Goal: Task Accomplishment & Management: Manage account settings

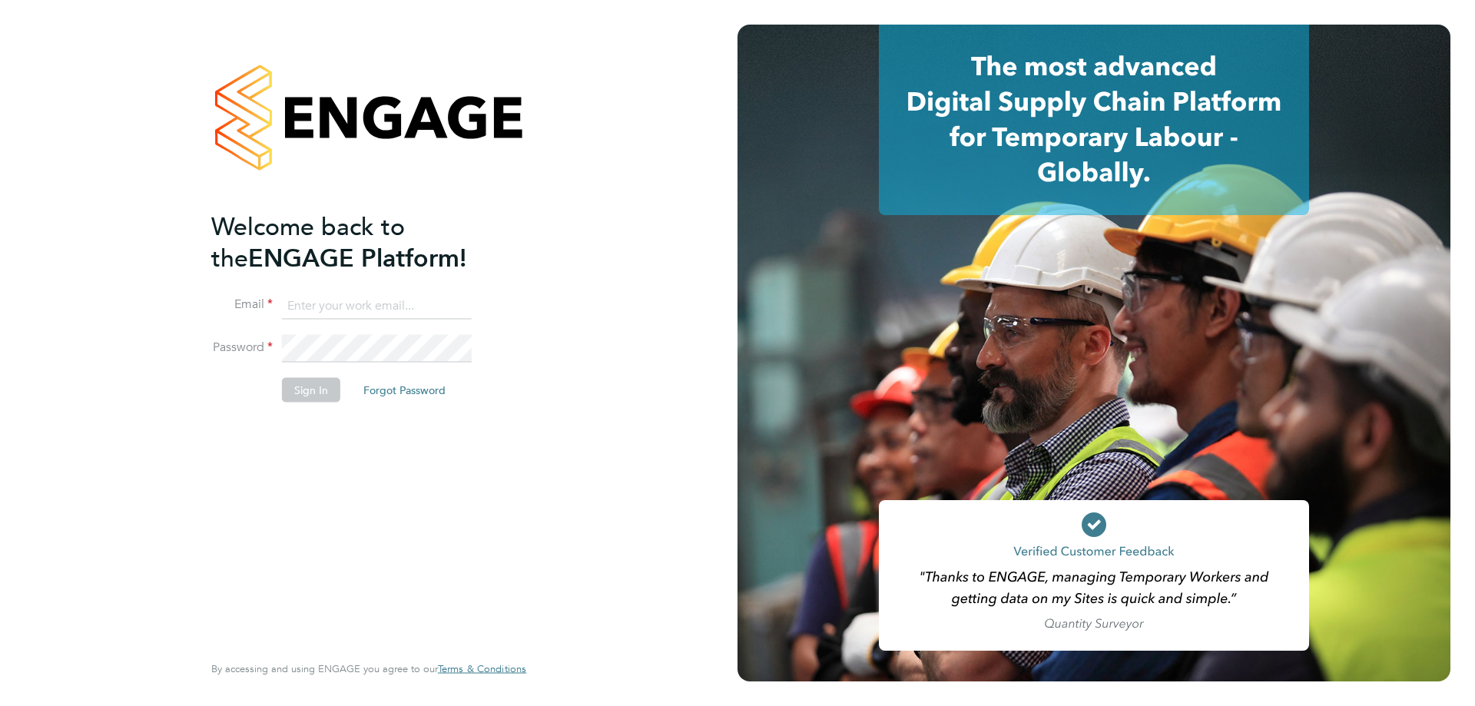
type input "debbie.cason@torus.co.uk"
click at [302, 390] on button "Sign In" at bounding box center [311, 390] width 58 height 25
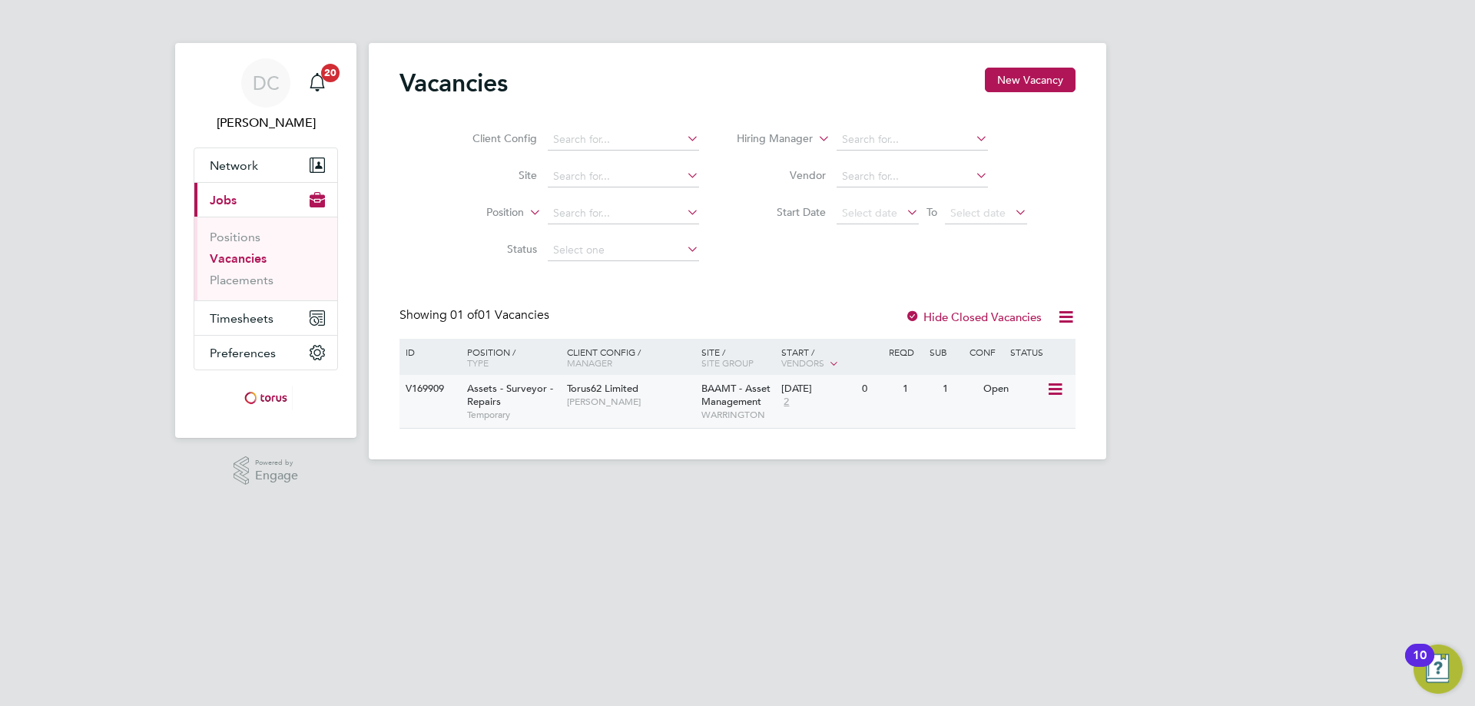
click at [1019, 393] on div "Open" at bounding box center [1013, 389] width 67 height 28
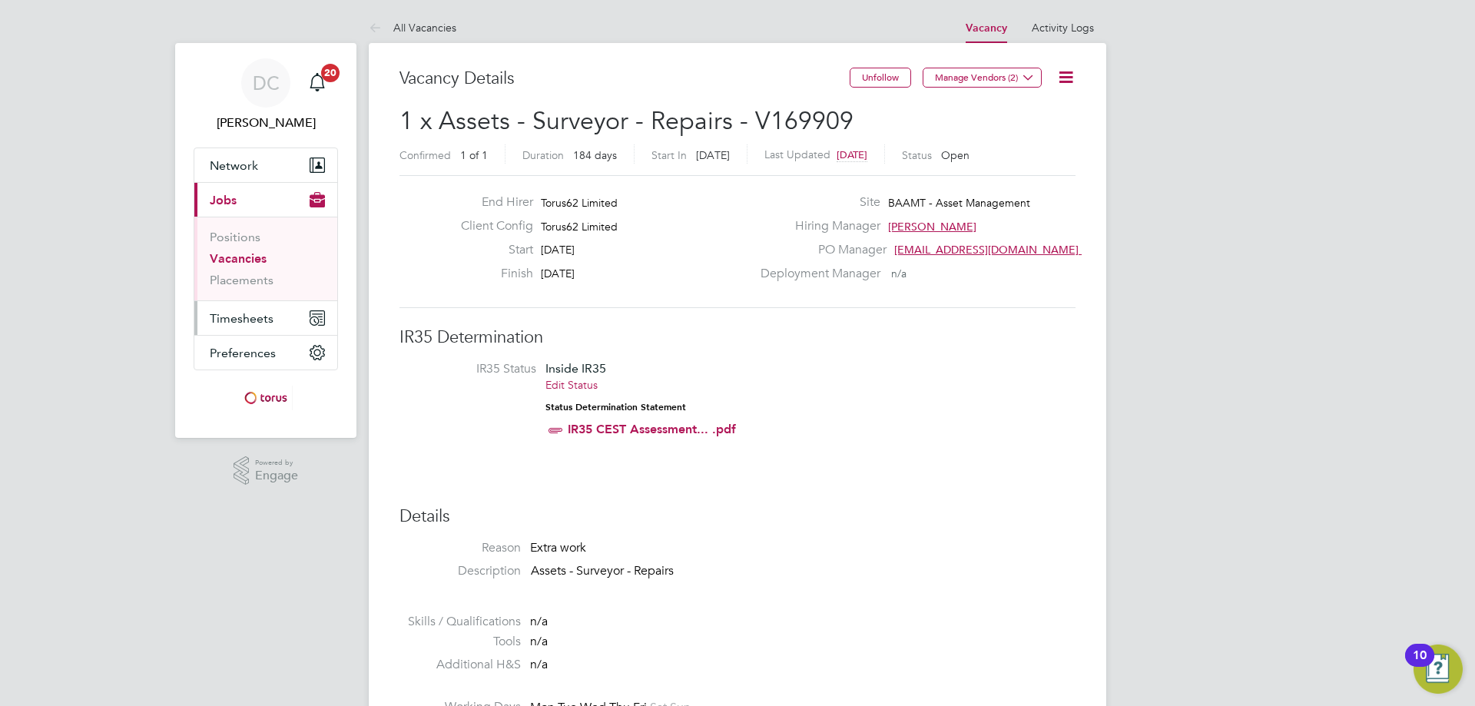
click at [248, 320] on span "Timesheets" at bounding box center [242, 318] width 64 height 15
click at [218, 320] on span "Timesheets" at bounding box center [242, 318] width 64 height 15
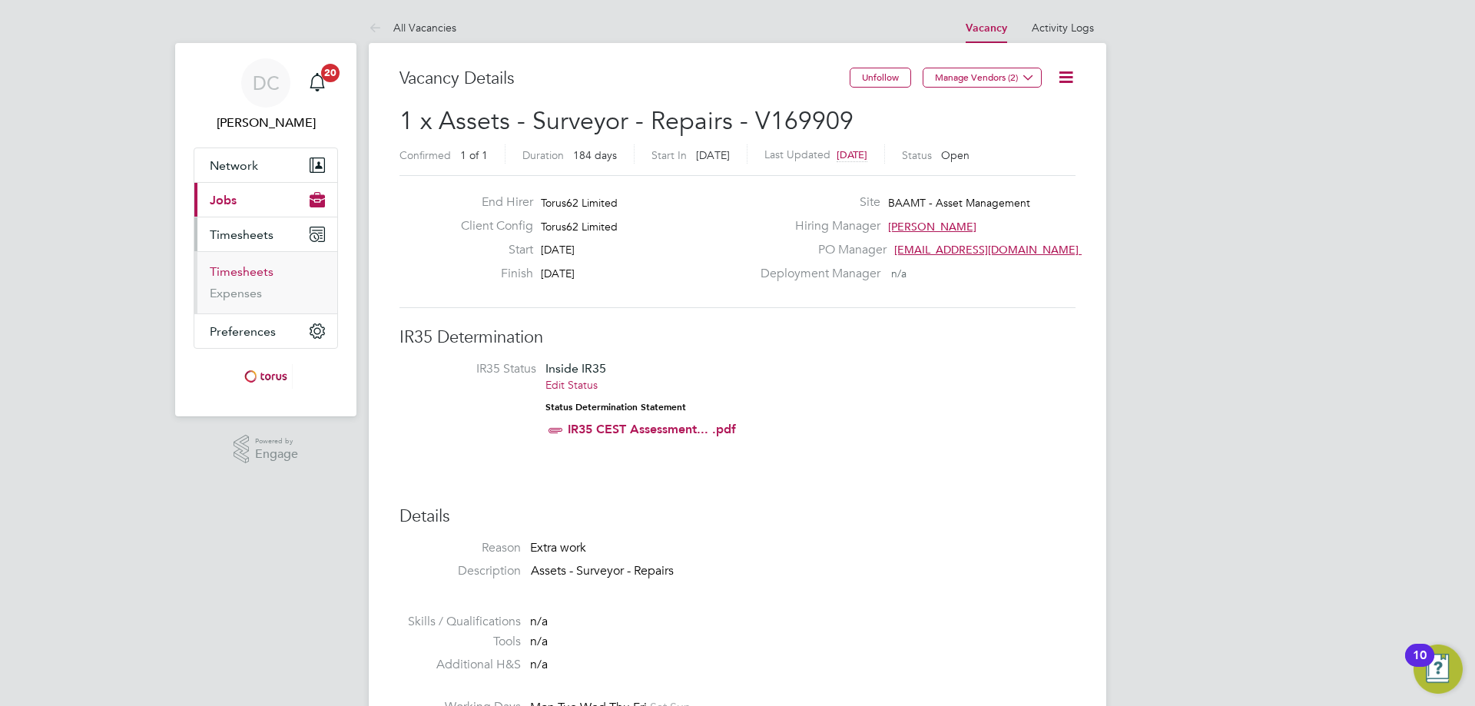
click at [247, 271] on link "Timesheets" at bounding box center [242, 271] width 64 height 15
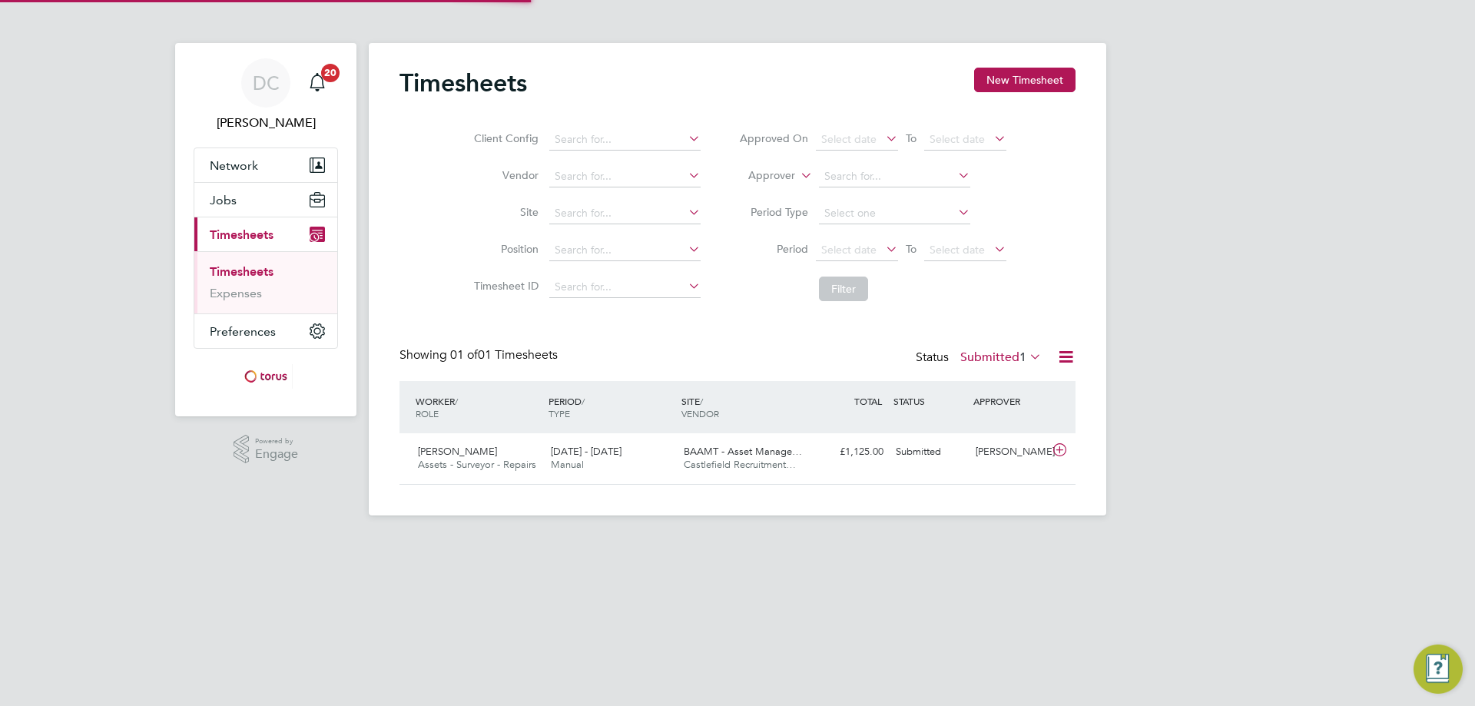
scroll to position [39, 134]
click at [1057, 446] on icon at bounding box center [1059, 450] width 19 height 12
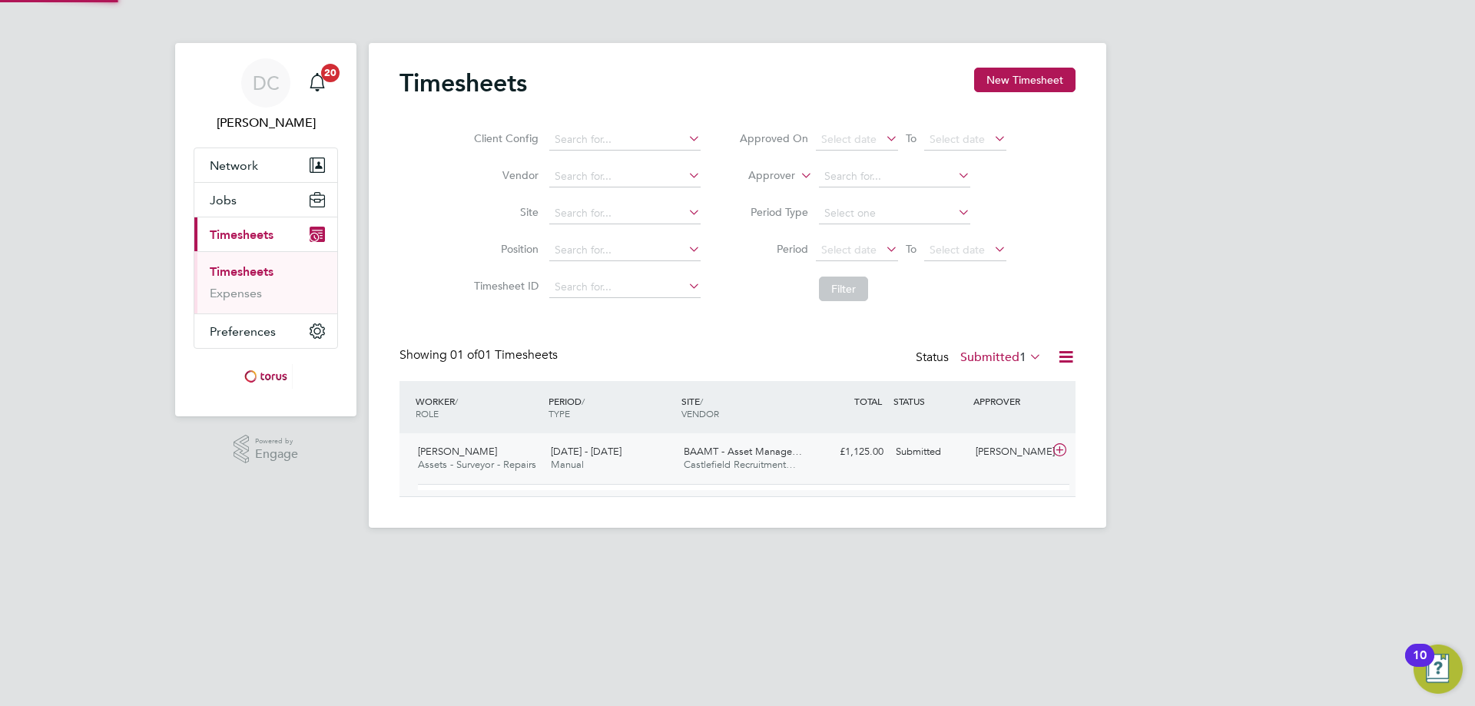
scroll to position [26, 150]
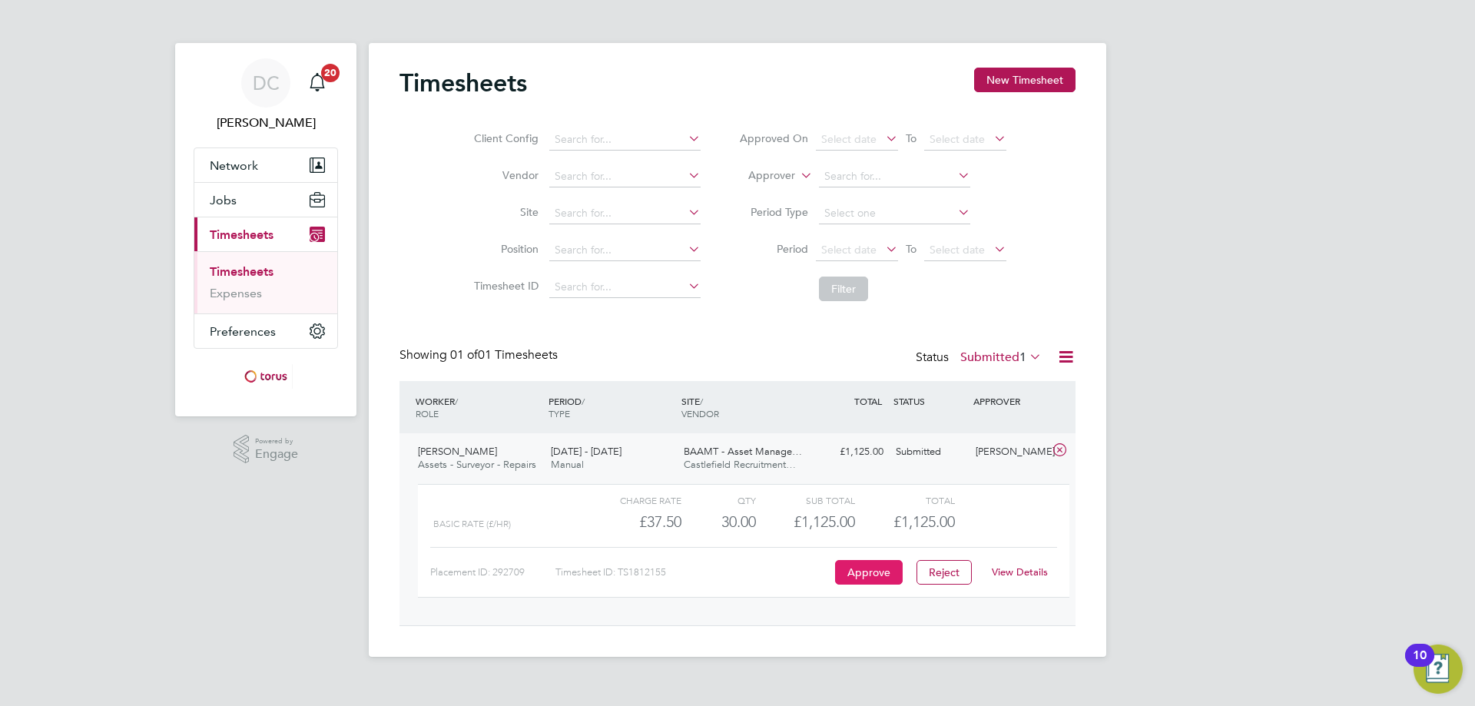
click at [857, 568] on button "Approve" at bounding box center [869, 572] width 68 height 25
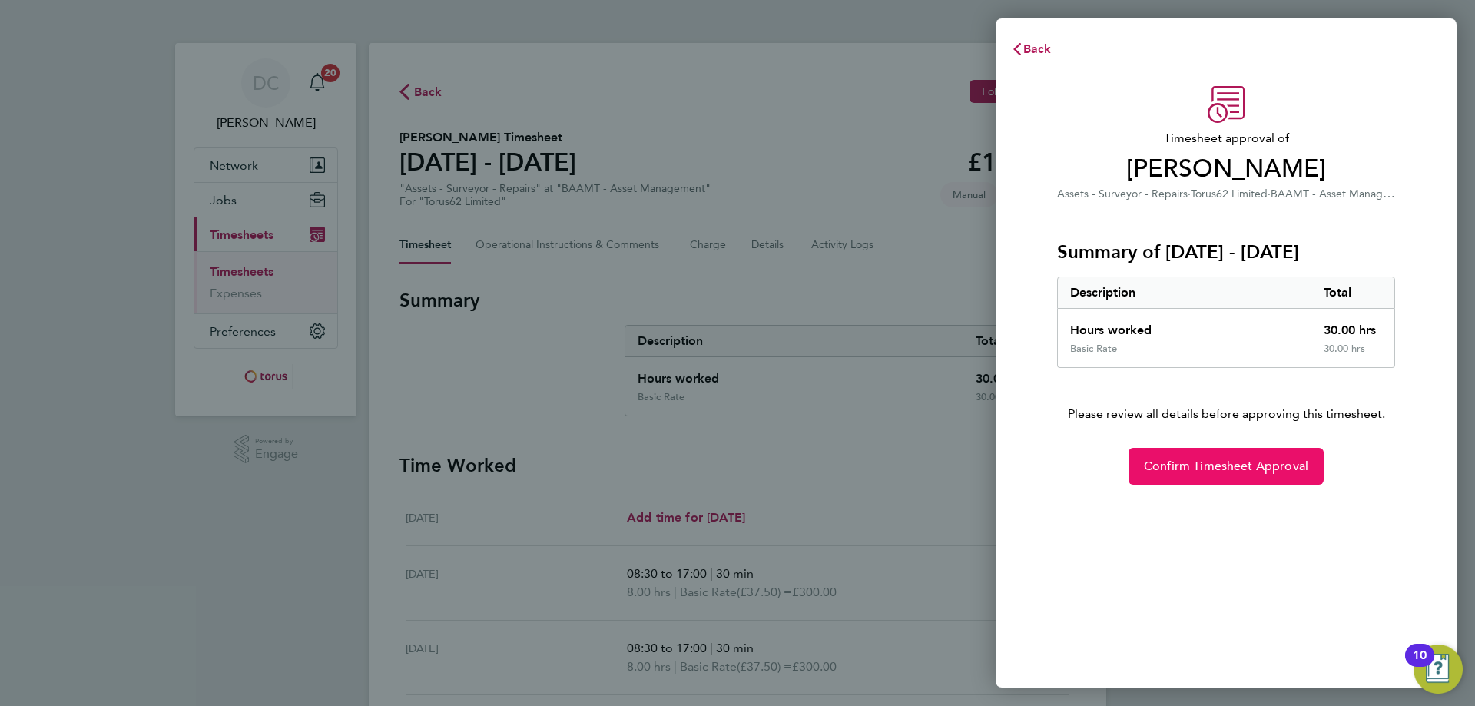
click at [1238, 468] on span "Confirm Timesheet Approval" at bounding box center [1226, 466] width 164 height 15
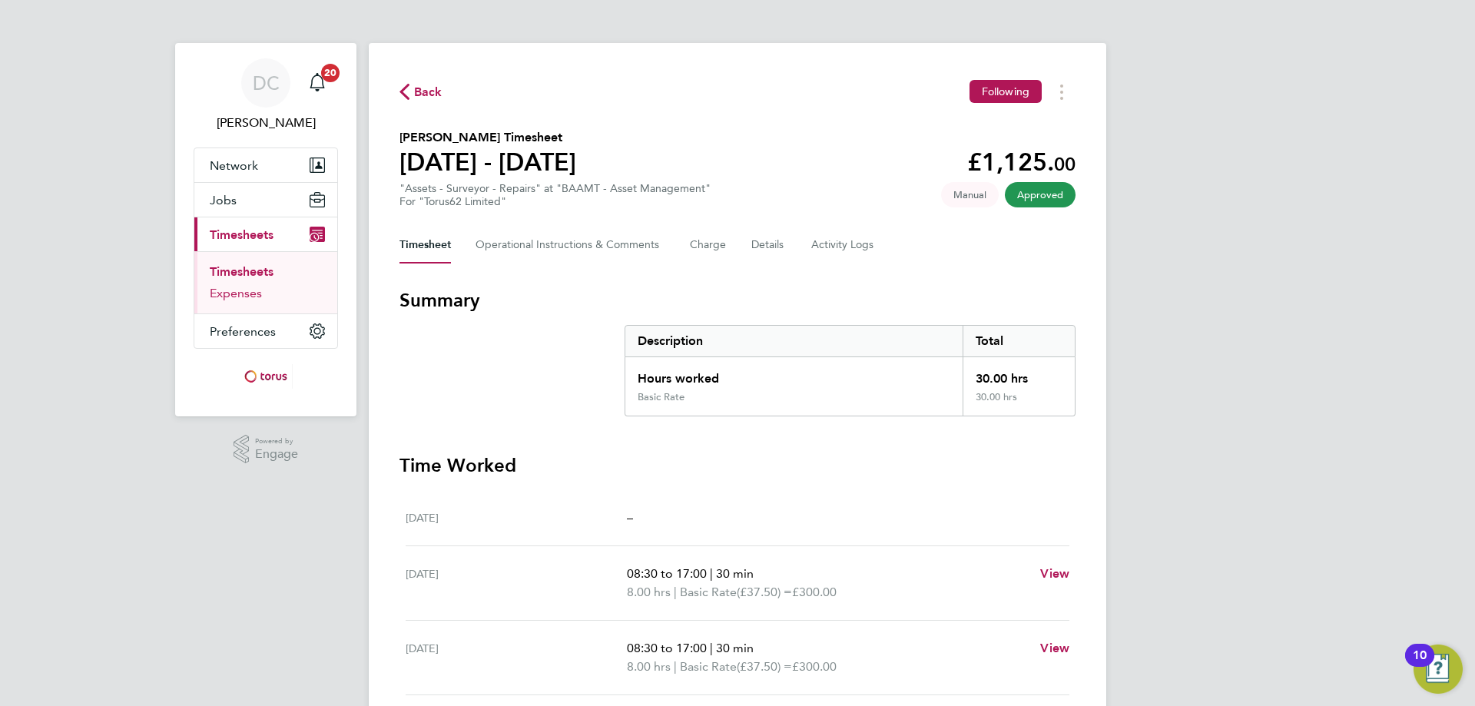
click at [235, 297] on link "Expenses" at bounding box center [236, 293] width 52 height 15
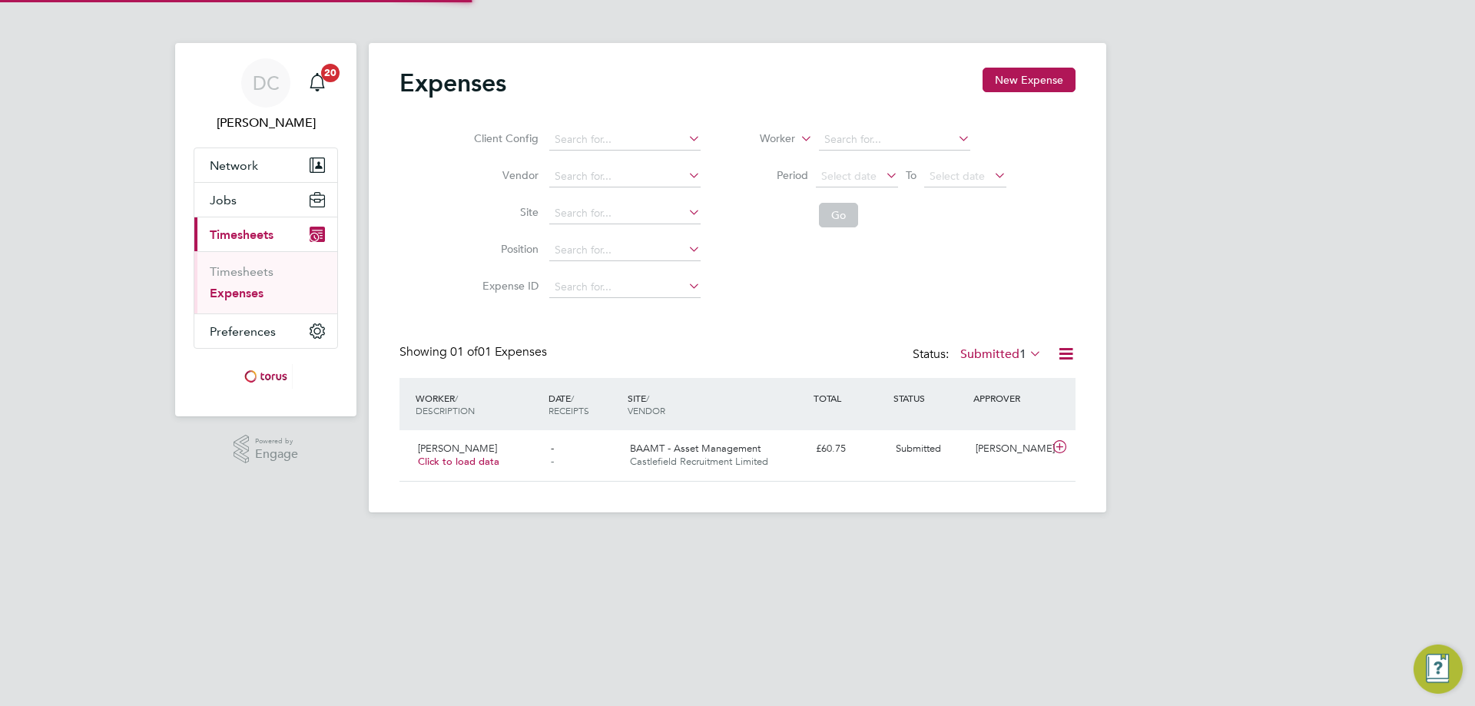
scroll to position [39, 187]
click at [992, 446] on div "[PERSON_NAME]" at bounding box center [1010, 448] width 80 height 25
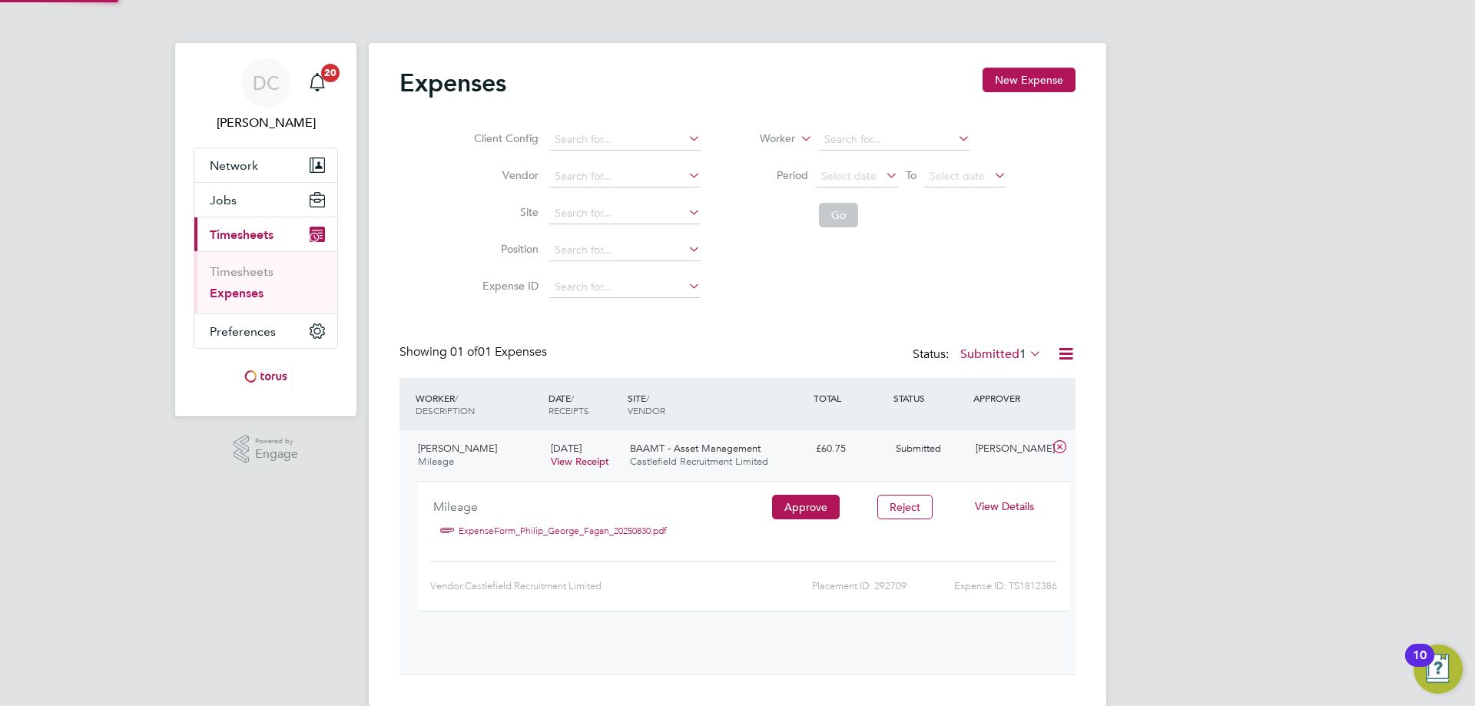
scroll to position [25, 277]
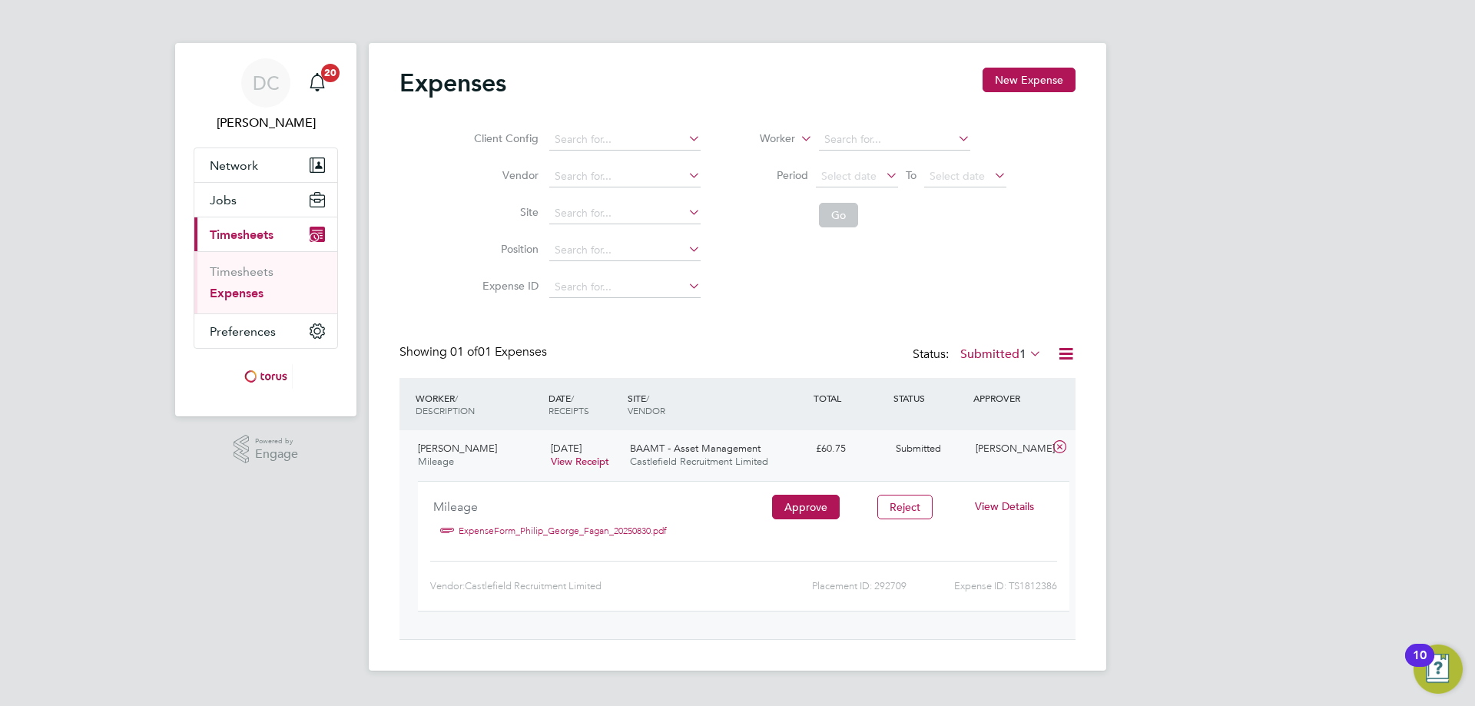
click at [1007, 506] on span "View Details" at bounding box center [1004, 506] width 59 height 14
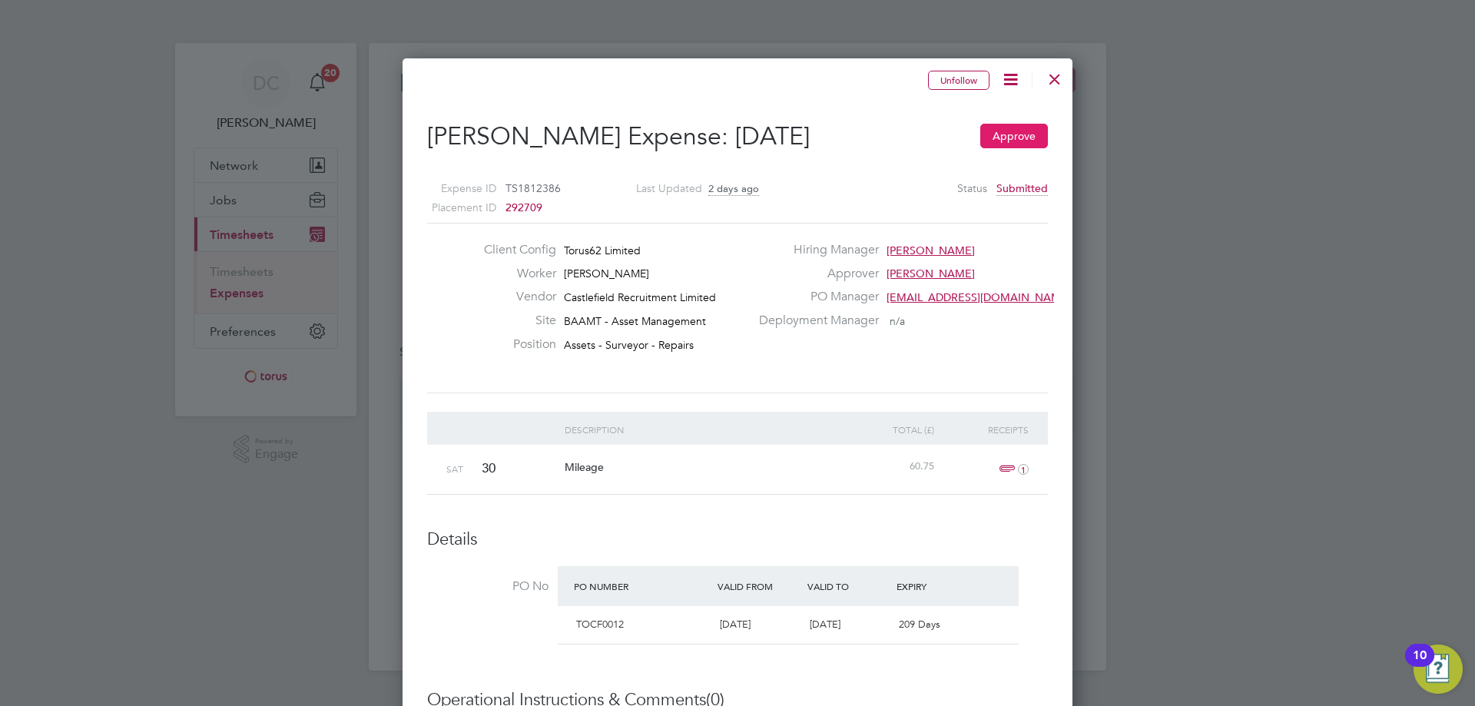
click at [1016, 136] on button "Approve" at bounding box center [1014, 136] width 68 height 25
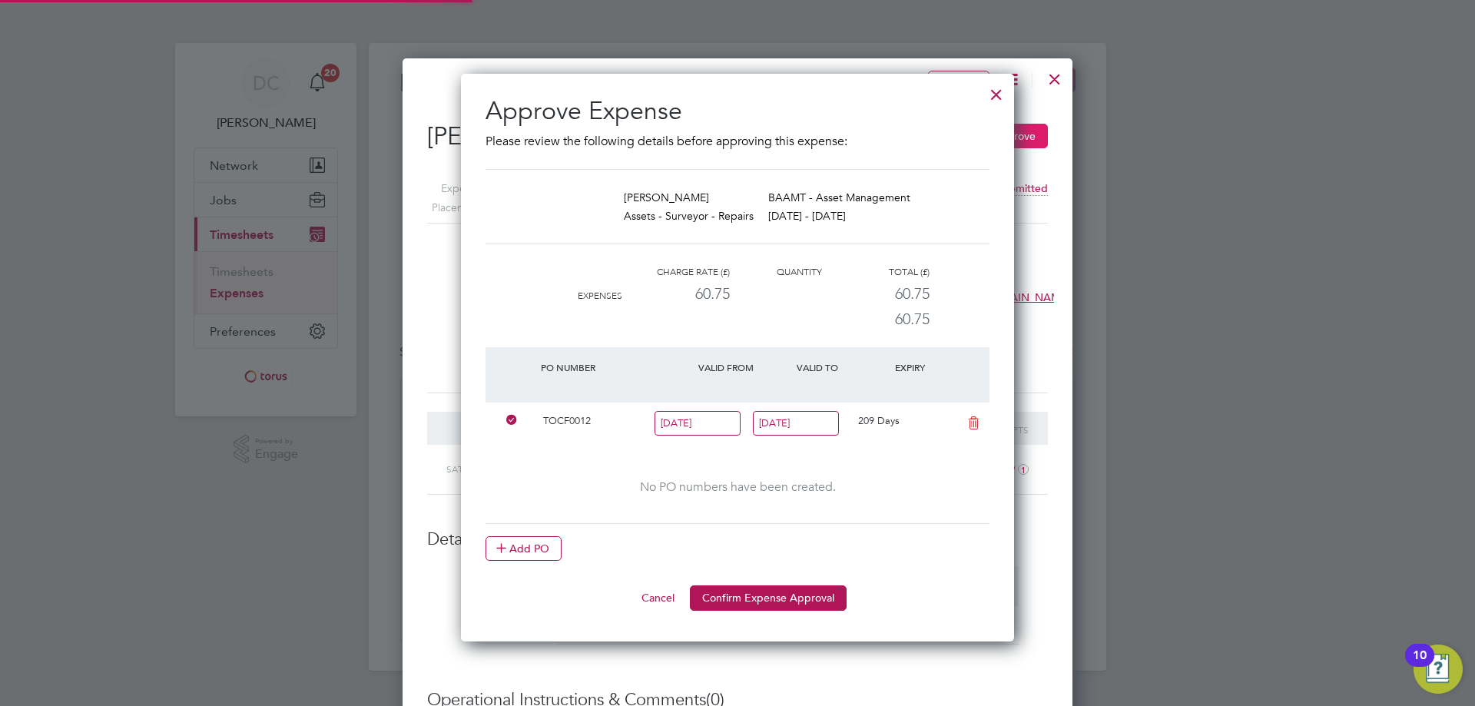
scroll to position [8, 8]
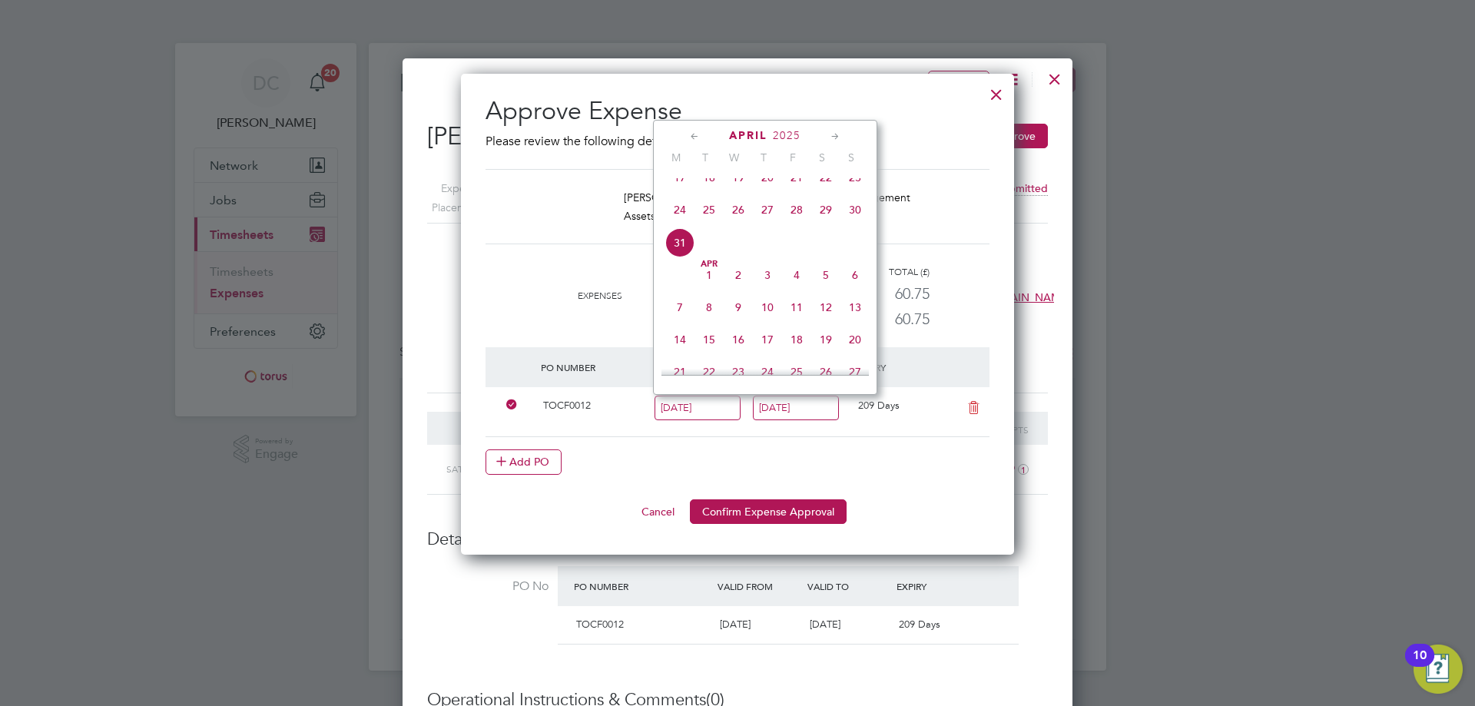
click at [748, 509] on button "Confirm Expense Approval" at bounding box center [768, 511] width 157 height 25
